Goal: Obtain resource: Download file/media

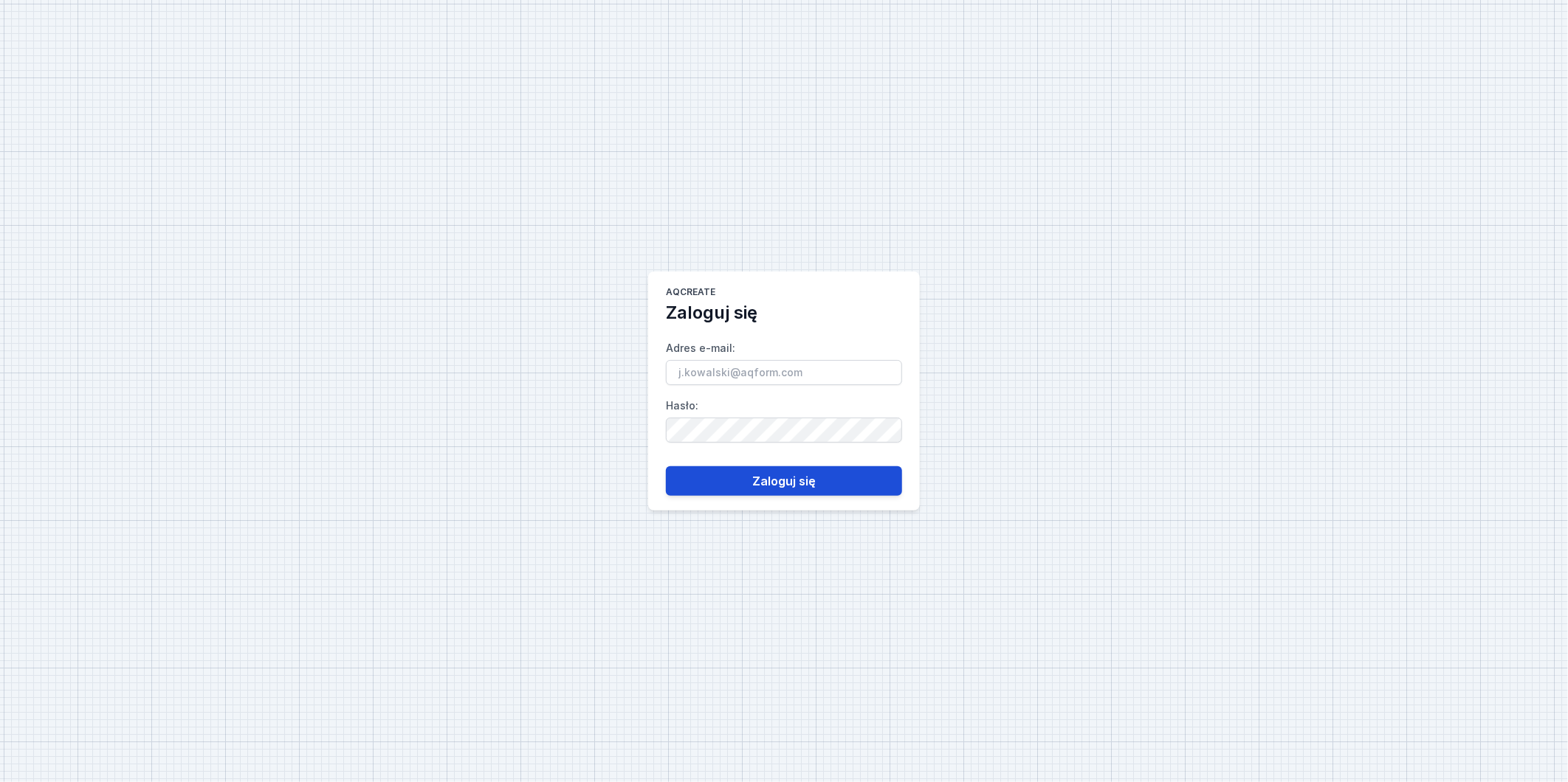
type input "[PERSON_NAME][EMAIL_ADDRESS][DOMAIN_NAME]"
drag, startPoint x: 772, startPoint y: 478, endPoint x: 764, endPoint y: 486, distance: 11.3
click at [773, 478] on button "Zaloguj się" at bounding box center [784, 480] width 236 height 29
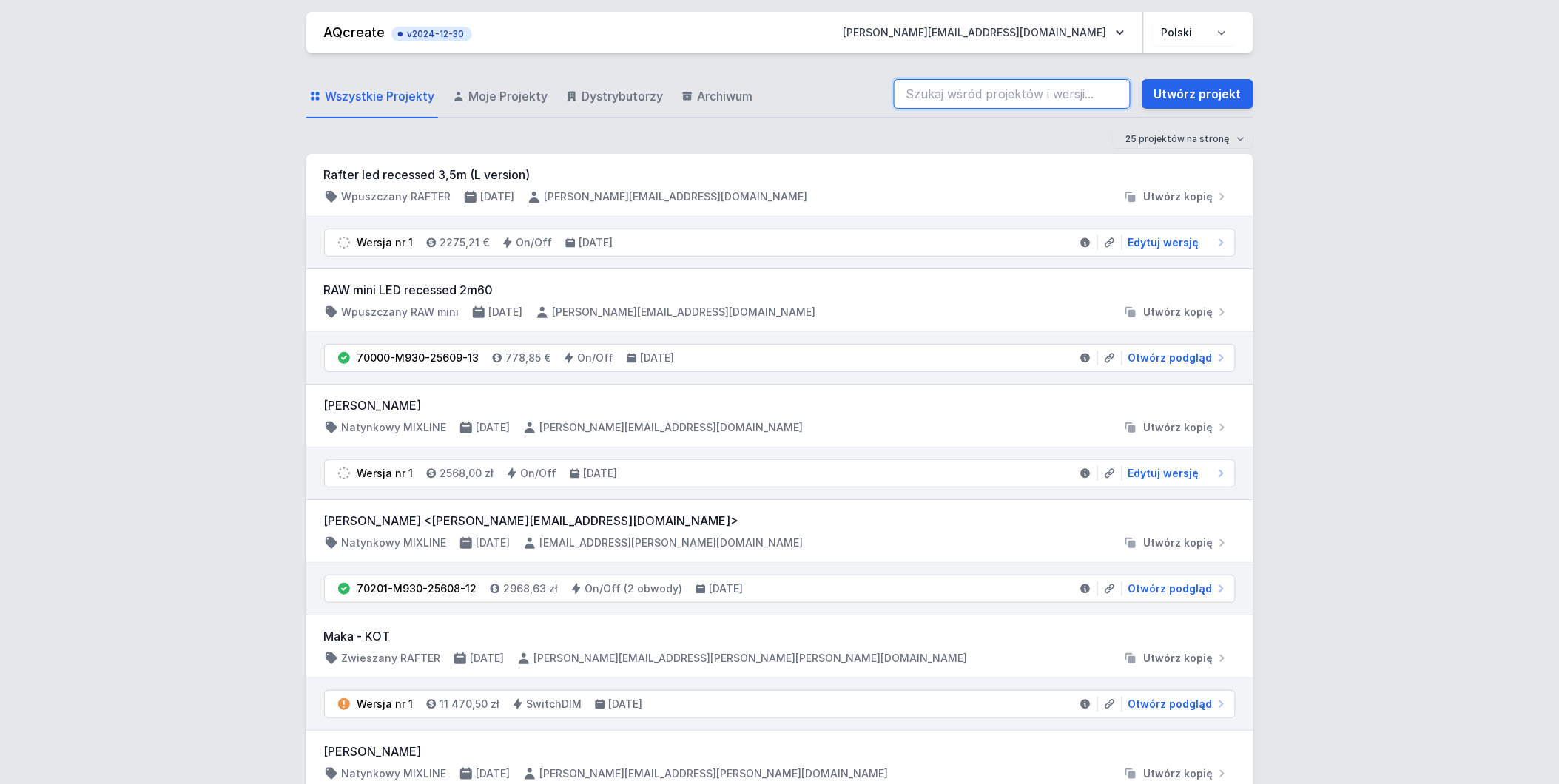
click at [1063, 97] on input "search" at bounding box center [1012, 94] width 237 height 29
paste input "70200-M927-25573-83"
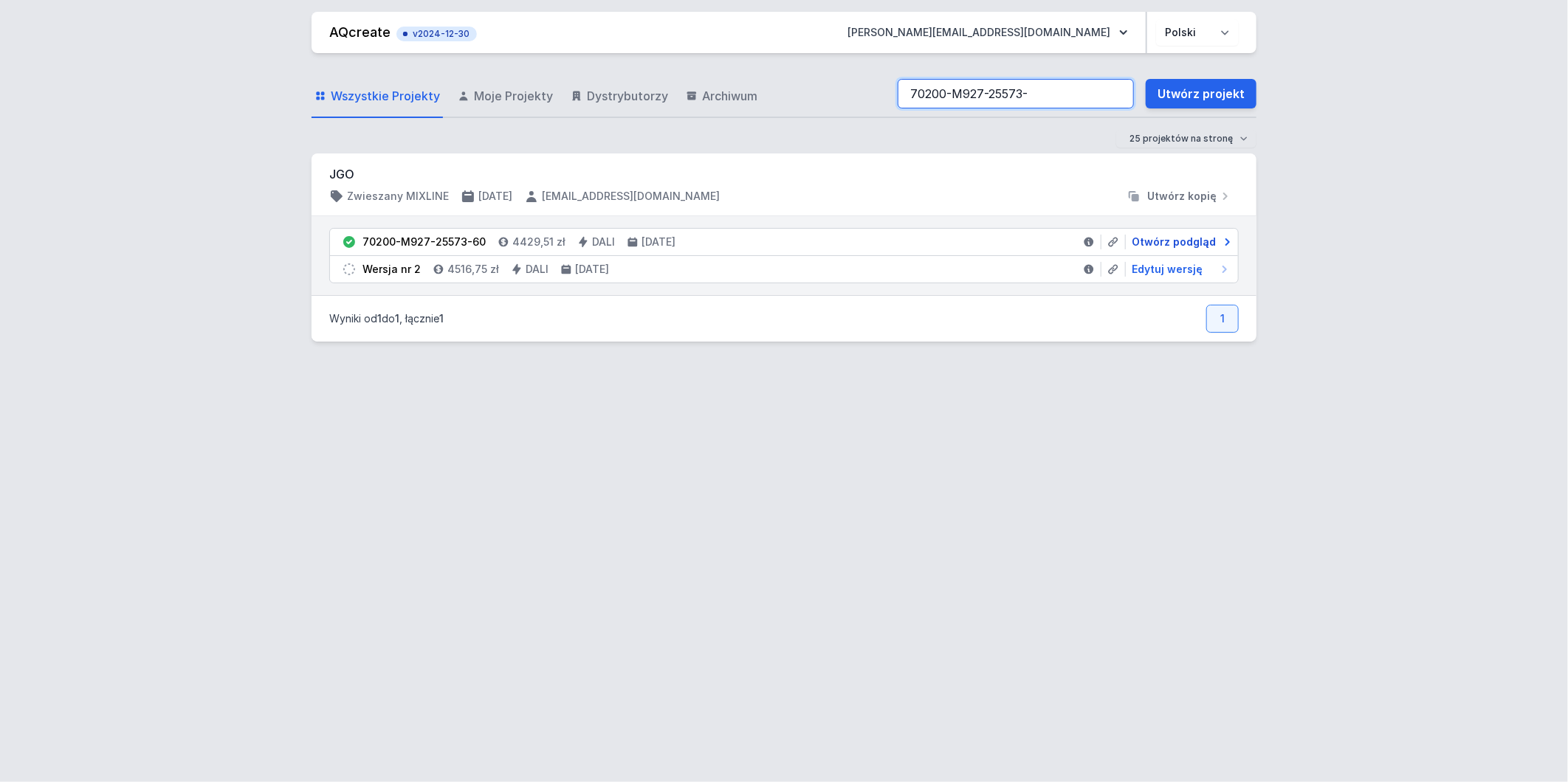
type input "70200-M927-25573-"
click at [1166, 242] on span "Otwórz podgląd" at bounding box center [1173, 242] width 84 height 15
select select "2700"
select select "4"
select select "6"
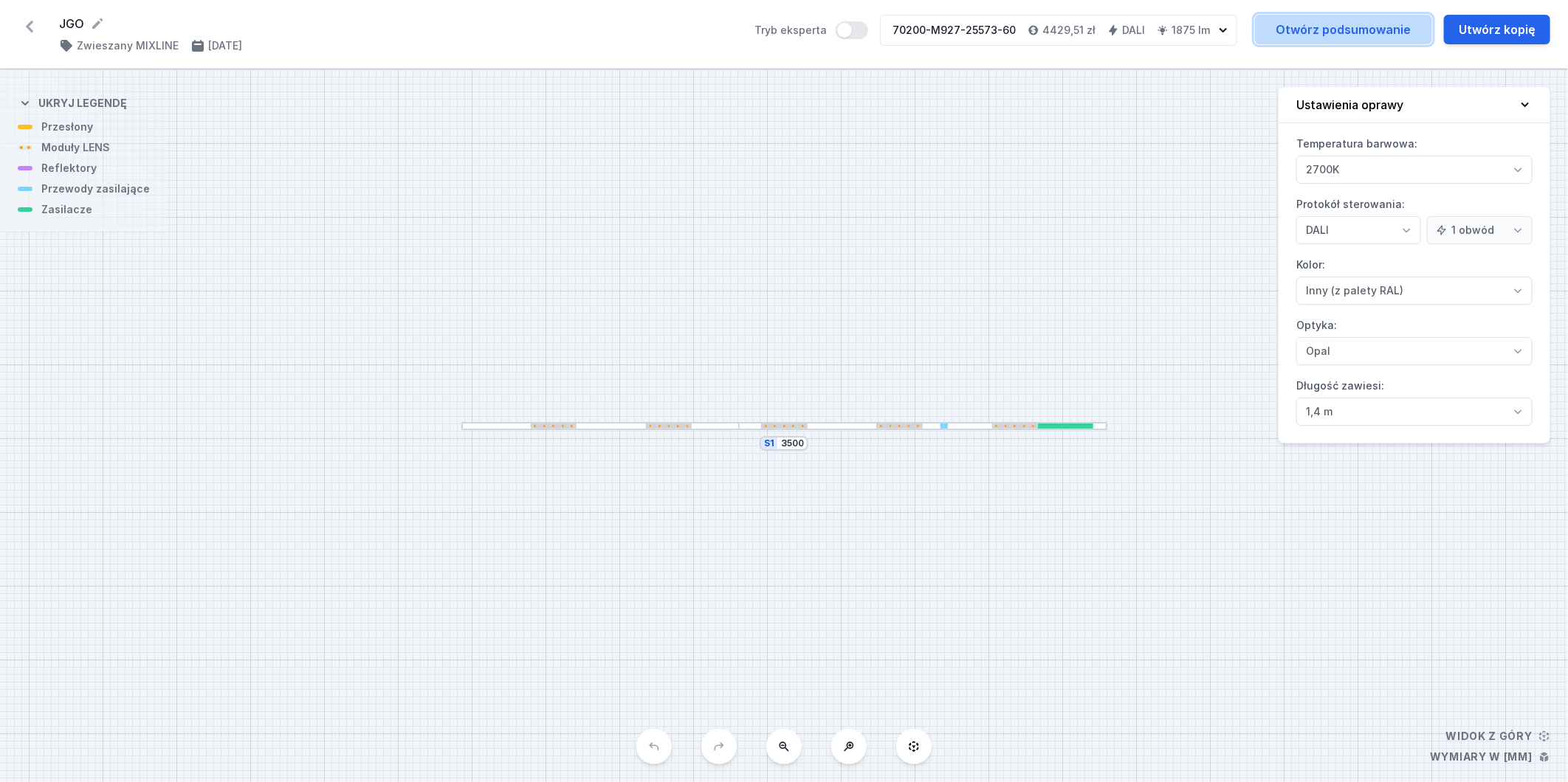
click at [1352, 32] on link "Otwórz podsumowanie" at bounding box center [1343, 29] width 177 height 29
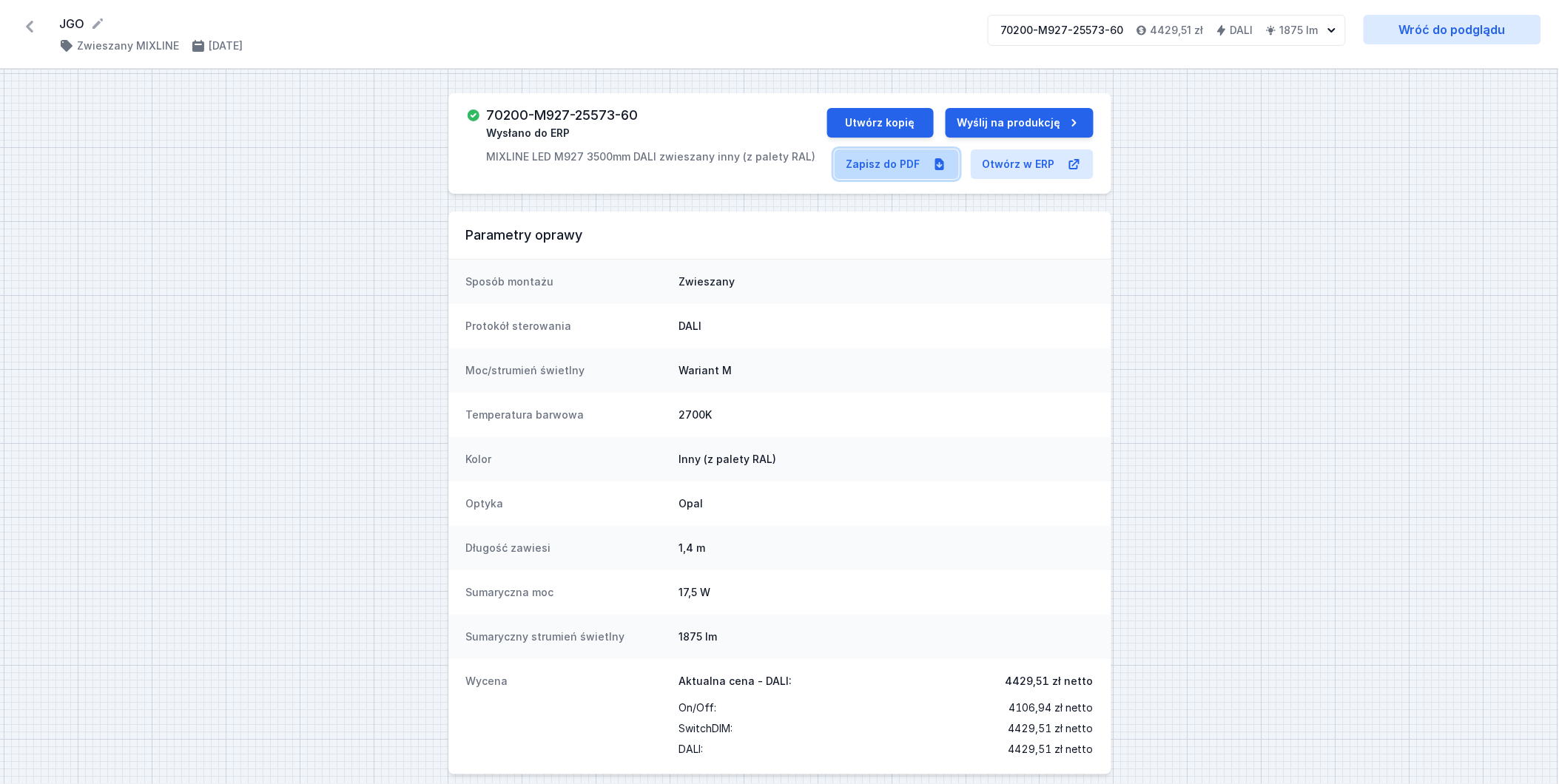
click at [851, 163] on link "Zapisz do PDF" at bounding box center [896, 164] width 124 height 29
